Goal: Check status: Check status

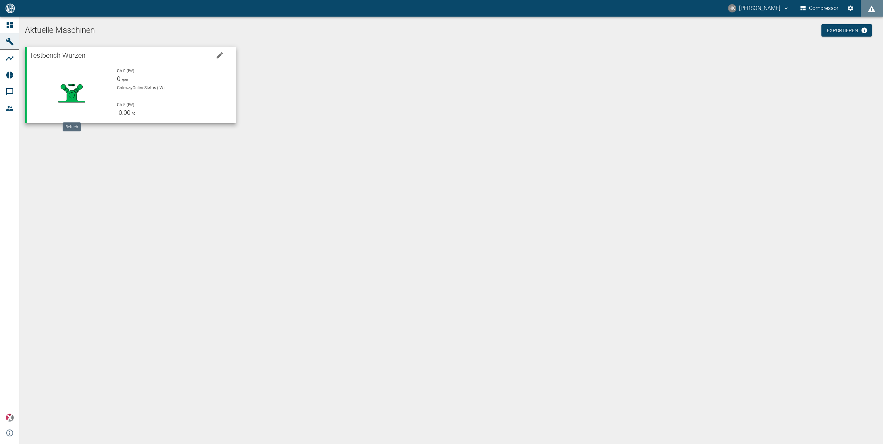
click at [79, 89] on circle at bounding box center [80, 86] width 5 height 5
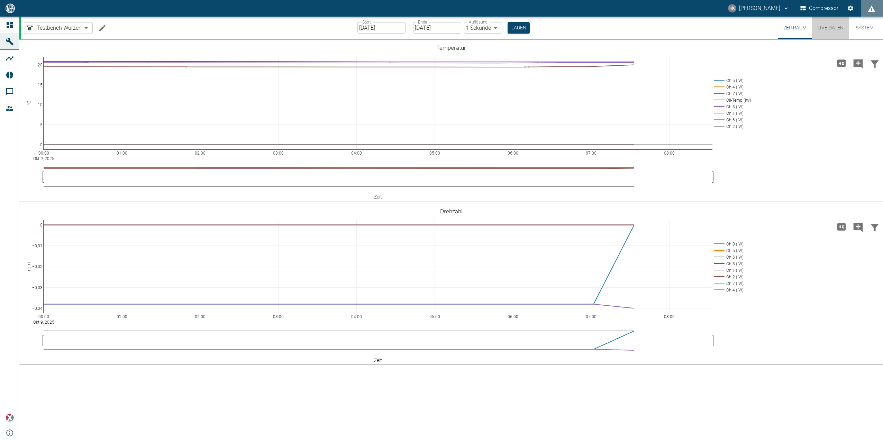
click at [829, 26] on button "Live-Daten" at bounding box center [830, 28] width 37 height 22
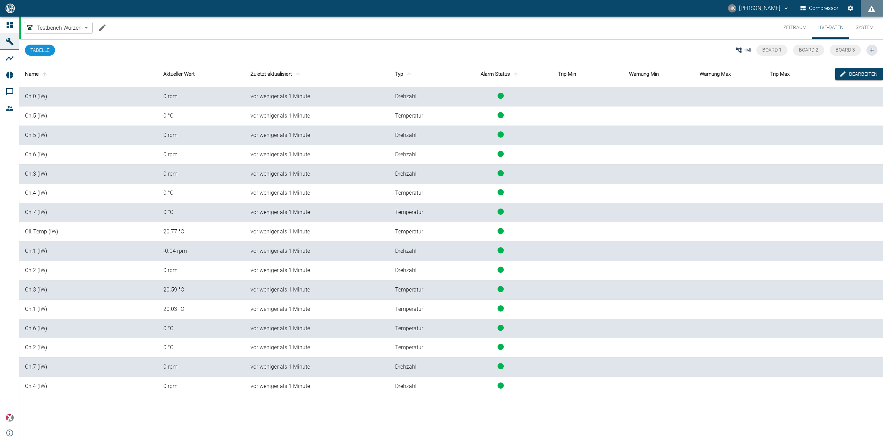
click at [185, 78] on th "Aktueller Wert" at bounding box center [201, 74] width 87 height 26
click at [183, 76] on th "Aktueller Wert" at bounding box center [201, 74] width 87 height 26
click at [763, 45] on button "Board 1" at bounding box center [772, 50] width 31 height 11
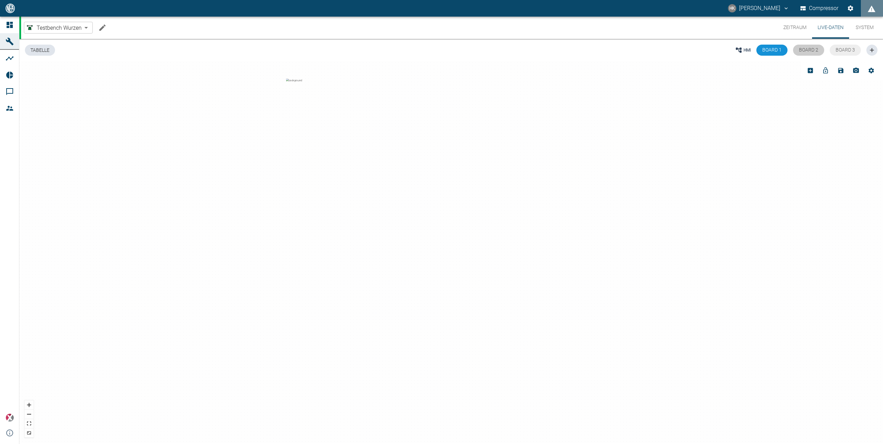
click at [815, 51] on span "Board 2" at bounding box center [808, 50] width 19 height 6
click at [841, 51] on span "Board 3" at bounding box center [845, 50] width 19 height 6
click at [36, 52] on button "Tabelle" at bounding box center [40, 50] width 30 height 11
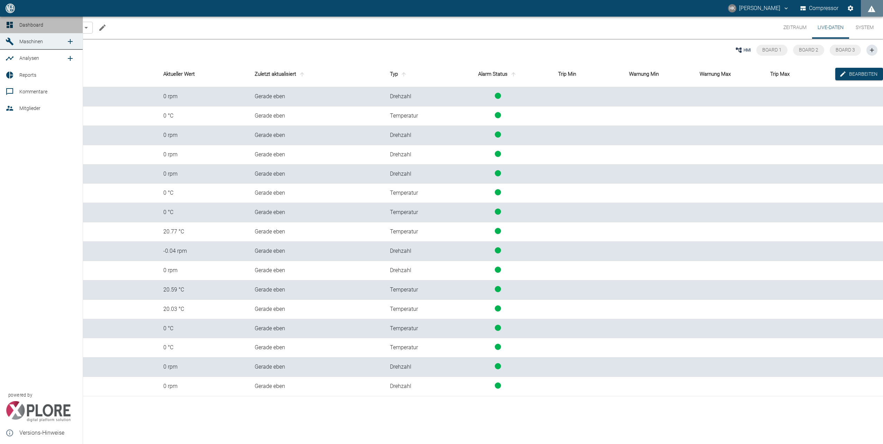
click at [22, 28] on span "Dashboard" at bounding box center [31, 25] width 24 height 6
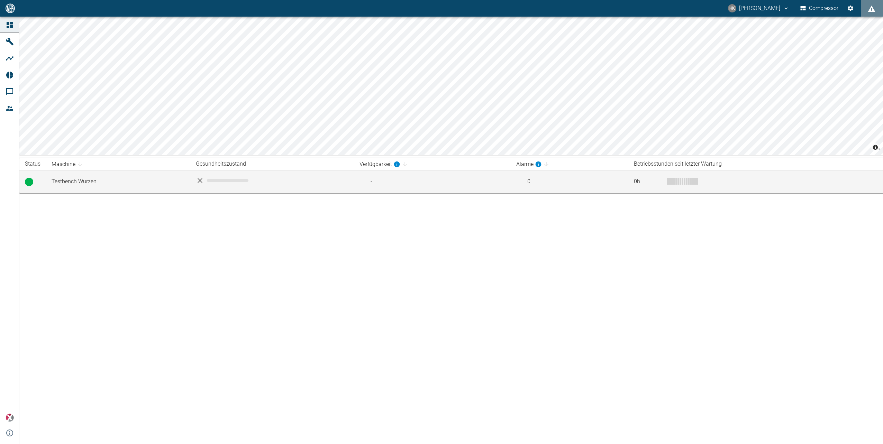
click at [158, 176] on td "Testbench Wurzen" at bounding box center [118, 182] width 144 height 22
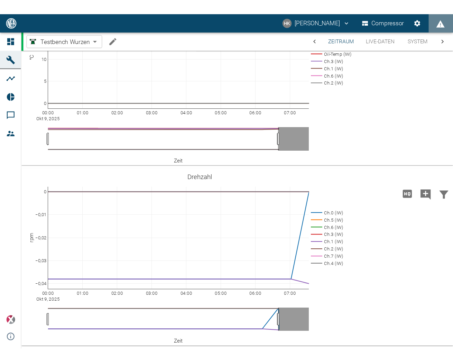
scroll to position [5, 0]
